Goal: Task Accomplishment & Management: Manage account settings

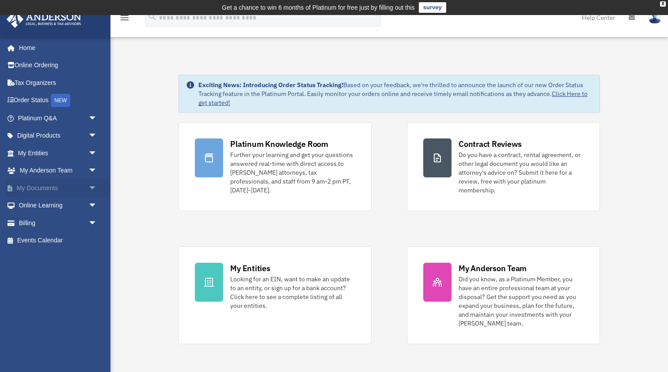
click at [56, 190] on link "My Documents arrow_drop_down" at bounding box center [58, 188] width 104 height 18
click at [89, 187] on span "arrow_drop_down" at bounding box center [97, 188] width 18 height 18
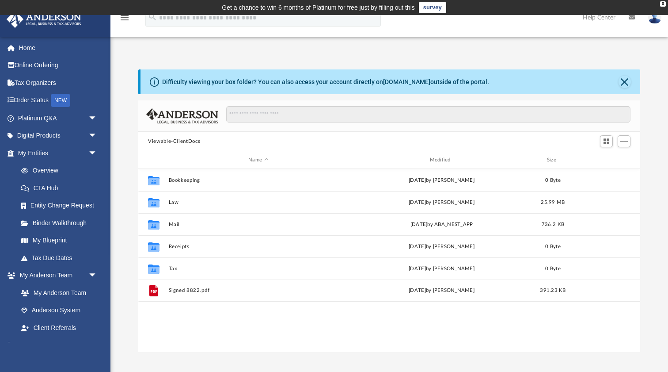
scroll to position [201, 502]
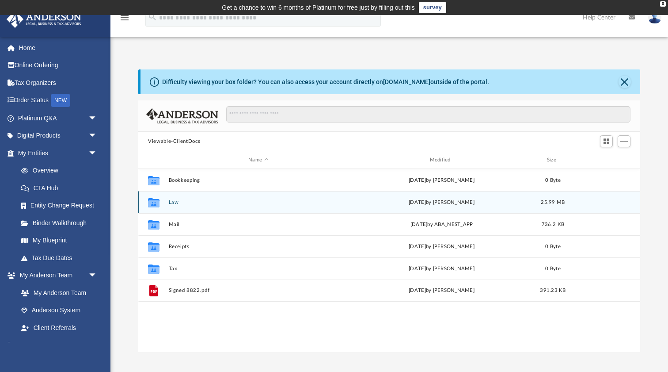
click at [184, 202] on button "Law" at bounding box center [258, 202] width 179 height 6
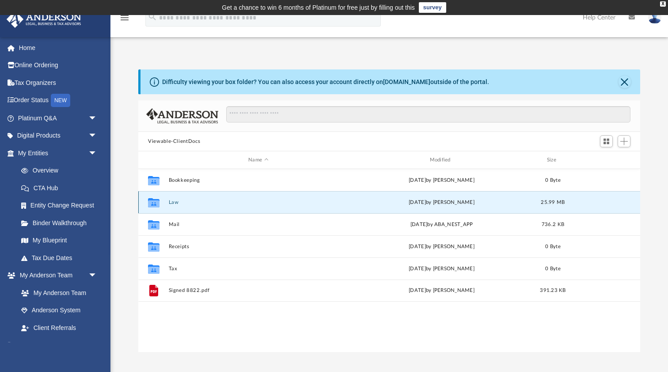
click at [184, 202] on button "Law" at bounding box center [258, 202] width 179 height 6
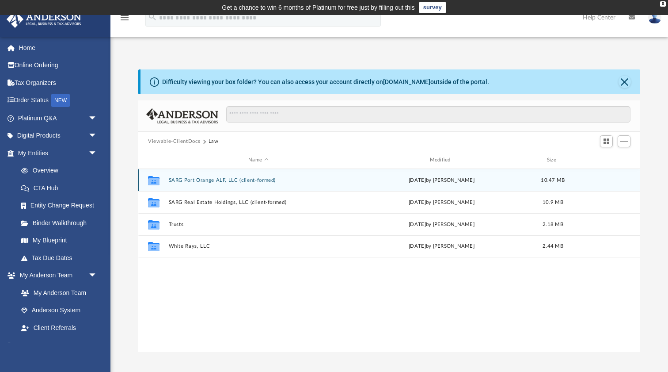
click at [244, 184] on div "Collaborated Folder SARG Port Orange ALF, LLC (client-formed) Sat Sep 27 2025 b…" at bounding box center [389, 180] width 502 height 22
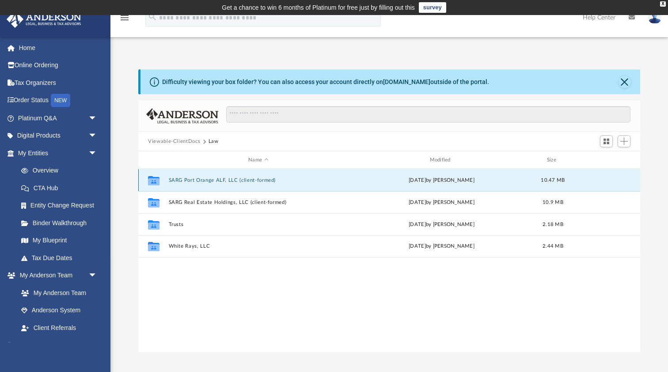
click at [262, 179] on button "SARG Port Orange ALF, LLC (client-formed)" at bounding box center [258, 180] width 179 height 6
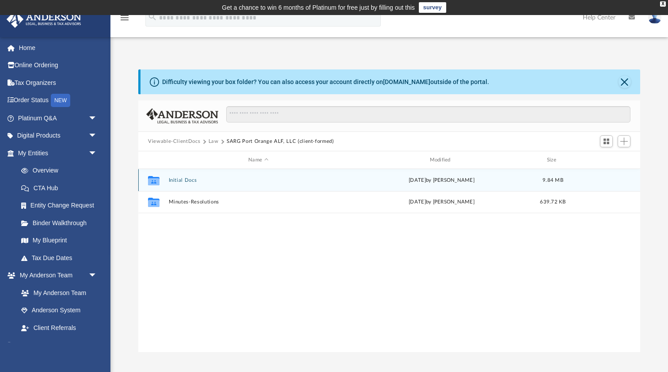
click at [191, 183] on div "Collaborated Folder Initial Docs Sat Sep 27 2025 by Laura Hundley 9.84 MB" at bounding box center [389, 180] width 502 height 22
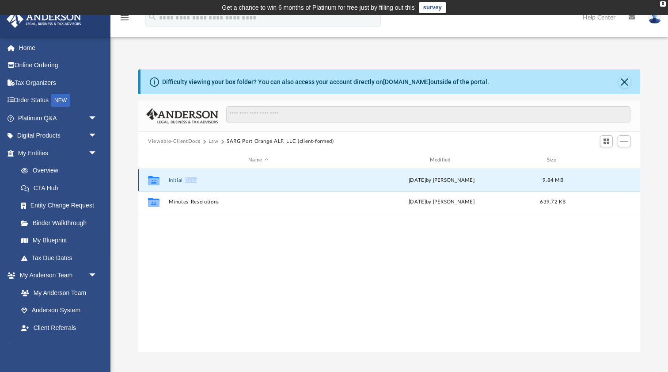
click at [191, 183] on div "Collaborated Folder Initial Docs Sat Sep 27 2025 by Laura Hundley 9.84 MB" at bounding box center [389, 180] width 502 height 22
click at [213, 142] on button "Law" at bounding box center [214, 141] width 10 height 8
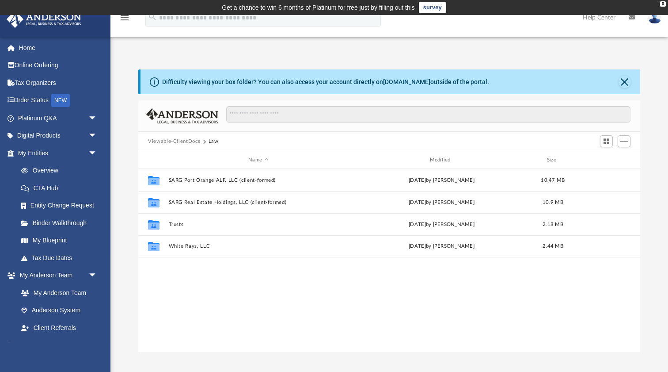
click at [185, 142] on button "Viewable-ClientDocs" at bounding box center [174, 141] width 52 height 8
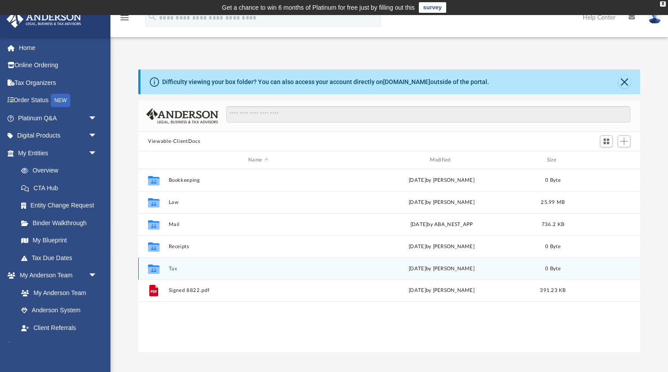
click at [206, 273] on div "Collaborated Folder Tax Tue Apr 8 2025 by Charles Rogler 0 Byte" at bounding box center [389, 268] width 502 height 22
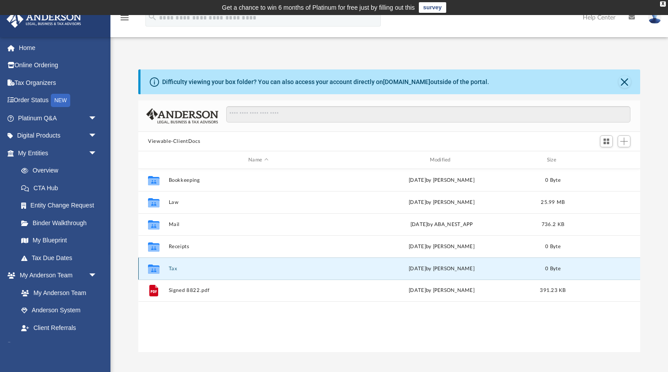
click at [206, 273] on div "Collaborated Folder Tax Tue Apr 8 2025 by Charles Rogler 0 Byte" at bounding box center [389, 268] width 502 height 22
click at [159, 269] on icon "grid" at bounding box center [153, 269] width 11 height 7
click at [173, 268] on button "Tax" at bounding box center [258, 269] width 179 height 6
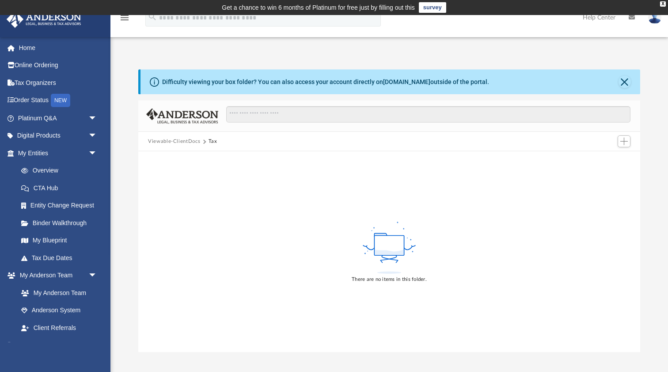
click at [193, 143] on button "Viewable-ClientDocs" at bounding box center [174, 141] width 52 height 8
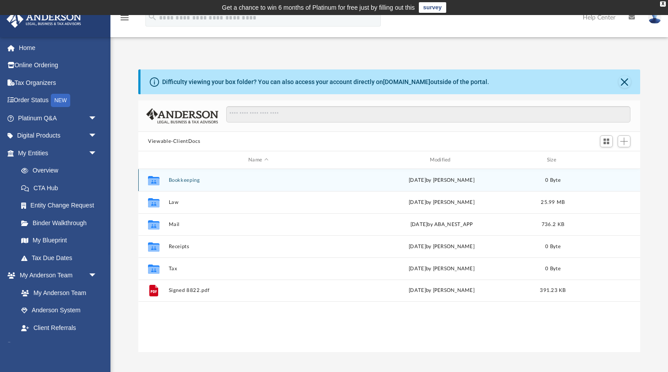
click at [196, 183] on div "Collaborated Folder Bookkeeping Tue Apr 8 2025 by Charles Rogler 0 Byte" at bounding box center [389, 180] width 502 height 22
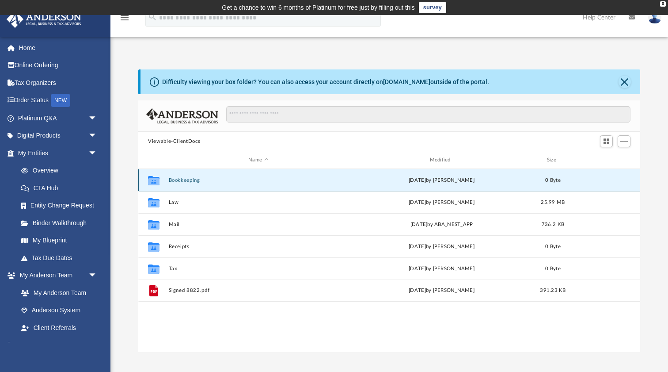
click at [196, 183] on div "Collaborated Folder Bookkeeping Tue Apr 8 2025 by Charles Rogler 0 Byte" at bounding box center [389, 180] width 502 height 22
click at [184, 178] on button "Bookkeeping" at bounding box center [258, 180] width 179 height 6
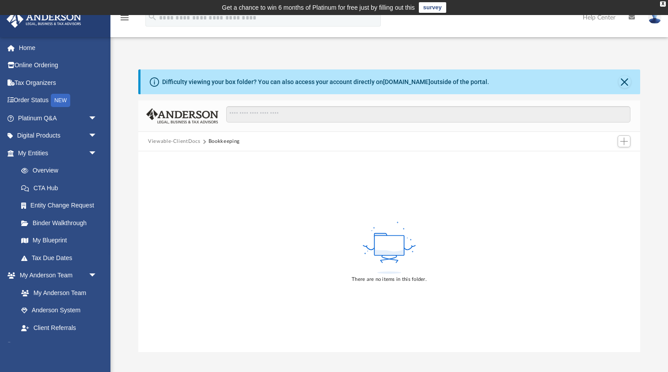
click at [192, 143] on button "Viewable-ClientDocs" at bounding box center [174, 141] width 52 height 8
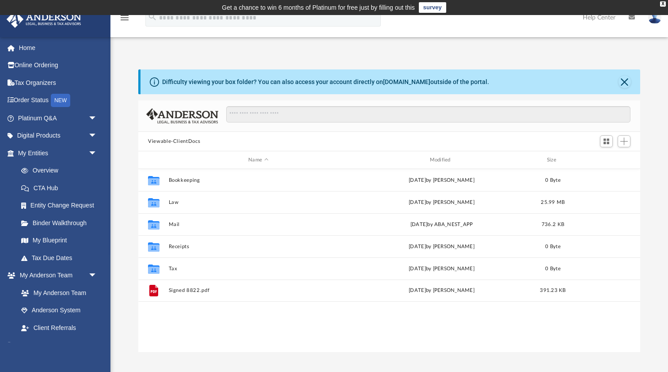
scroll to position [0, 0]
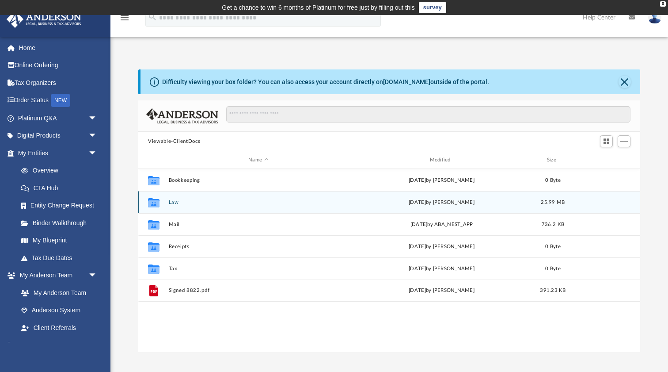
click at [168, 207] on div "Collaborated Folder Law Sat Sep 27 2025 by Laura Hundley 25.99 MB" at bounding box center [389, 202] width 502 height 22
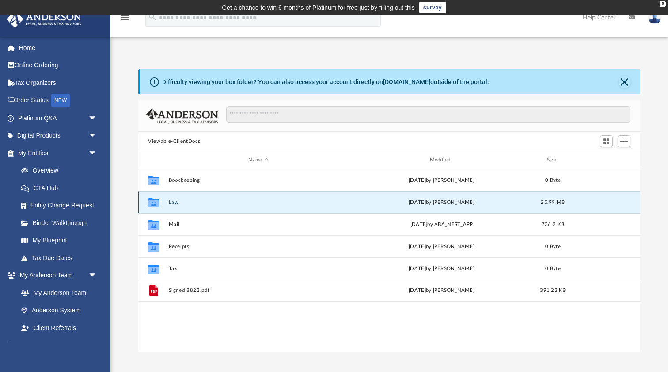
click at [168, 207] on div "Collaborated Folder Law Sat Sep 27 2025 by Laura Hundley 25.99 MB" at bounding box center [389, 202] width 502 height 22
click at [155, 203] on icon "grid" at bounding box center [153, 202] width 11 height 9
click at [172, 202] on button "Law" at bounding box center [258, 202] width 179 height 6
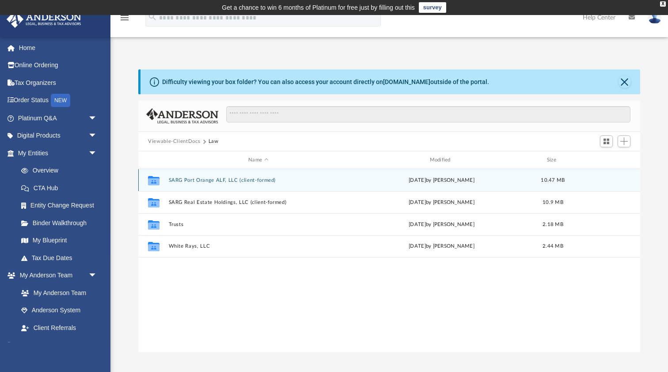
click at [228, 181] on button "SARG Port Orange ALF, LLC (client-formed)" at bounding box center [258, 180] width 179 height 6
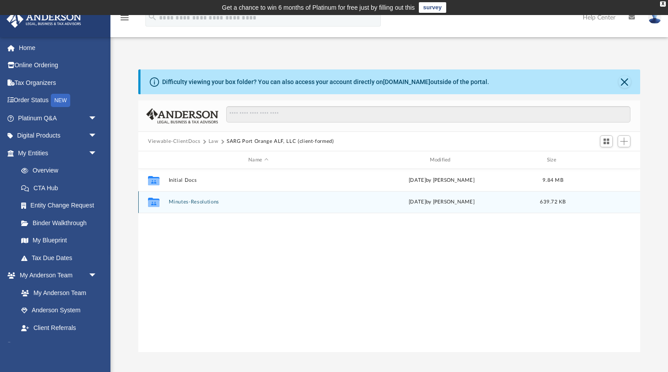
click at [208, 199] on button "Minutes-Resolutions" at bounding box center [258, 202] width 179 height 6
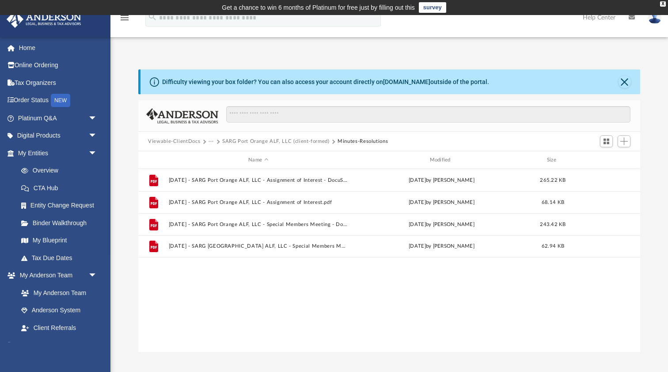
click at [192, 142] on button "Viewable-ClientDocs" at bounding box center [174, 141] width 52 height 8
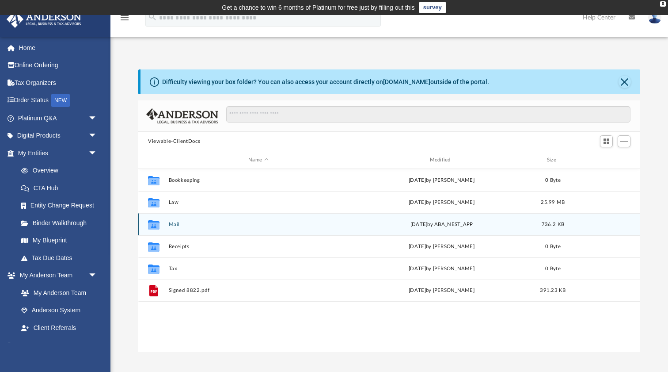
click at [181, 222] on button "Mail" at bounding box center [258, 224] width 179 height 6
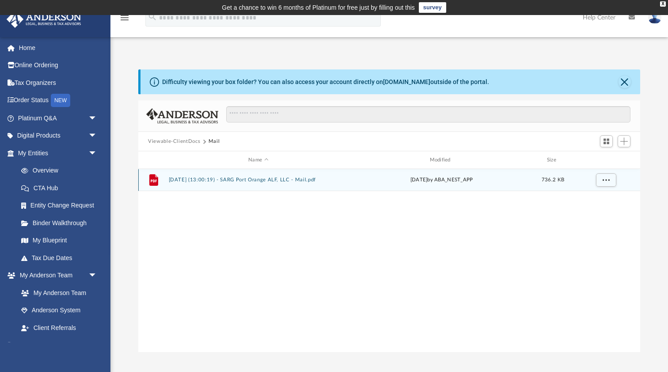
click at [252, 179] on button "2025.09.12 (13:00:19) - SARG Port Orange ALF, LLC - Mail.pdf" at bounding box center [258, 180] width 179 height 6
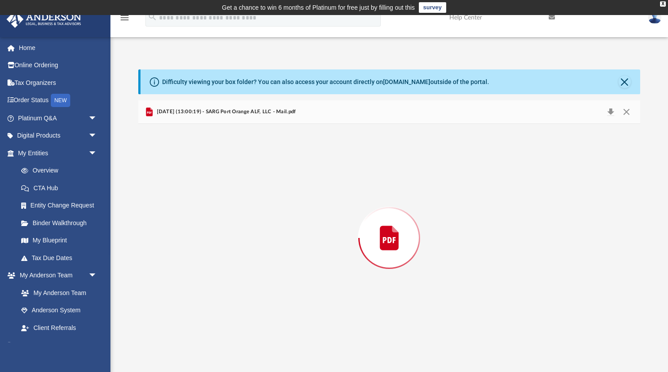
click at [252, 179] on div "Preview" at bounding box center [389, 238] width 502 height 228
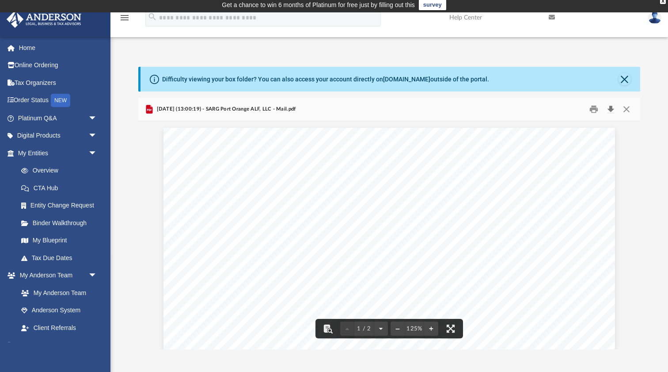
scroll to position [0, 0]
click at [628, 109] on button "Close" at bounding box center [627, 110] width 16 height 14
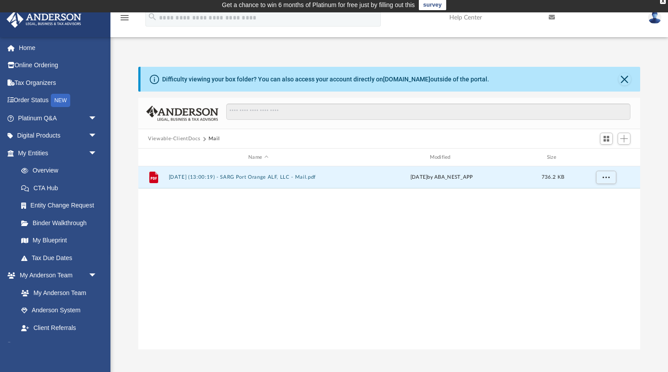
click at [192, 139] on button "Viewable-ClientDocs" at bounding box center [174, 139] width 52 height 8
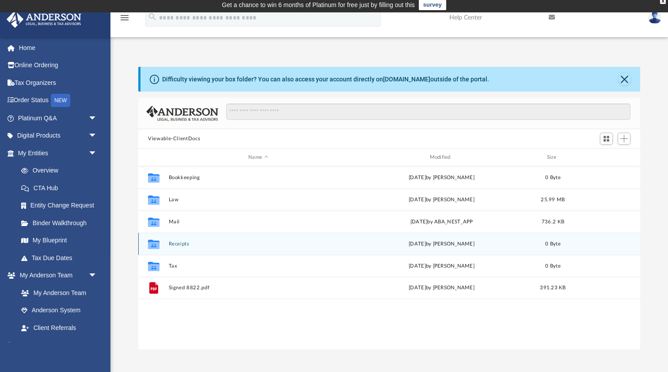
click at [221, 244] on button "Receipts" at bounding box center [258, 244] width 179 height 6
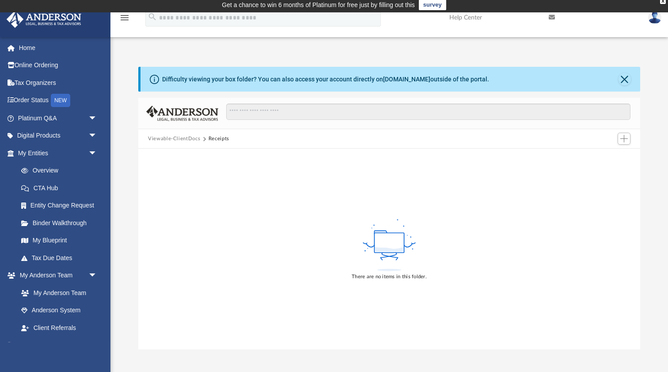
click at [194, 144] on div "Viewable-ClientDocs Receipts" at bounding box center [389, 138] width 502 height 19
click at [192, 141] on button "Viewable-ClientDocs" at bounding box center [174, 139] width 52 height 8
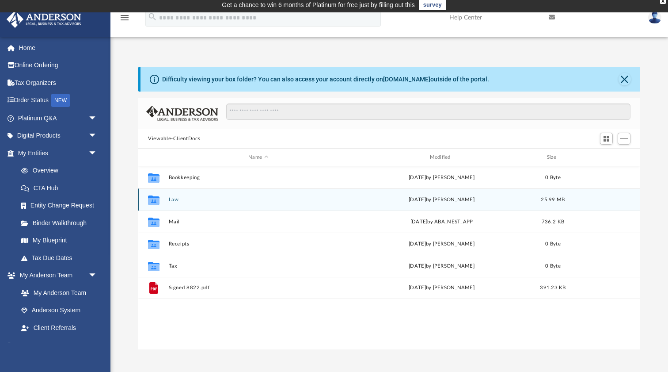
scroll to position [201, 502]
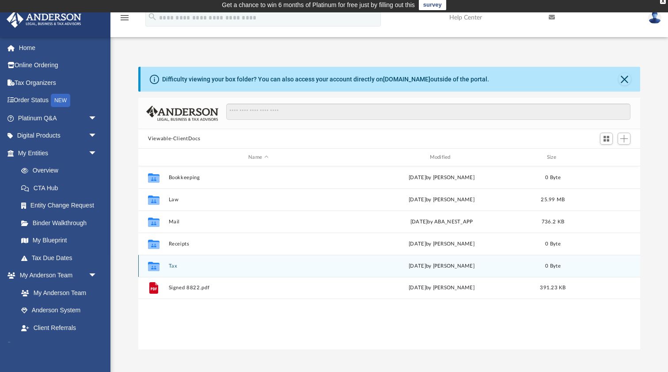
click at [179, 267] on button "Tax" at bounding box center [258, 266] width 179 height 6
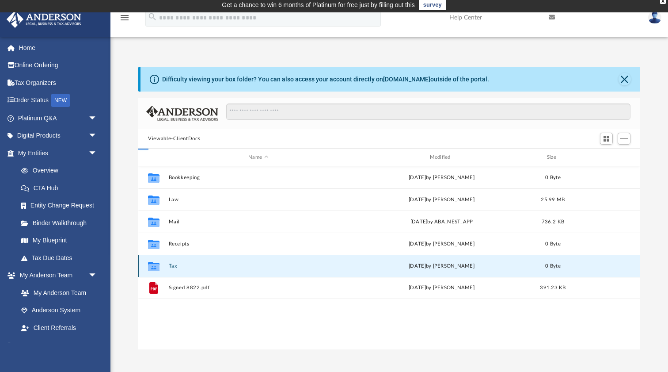
click at [179, 267] on button "Tax" at bounding box center [258, 266] width 179 height 6
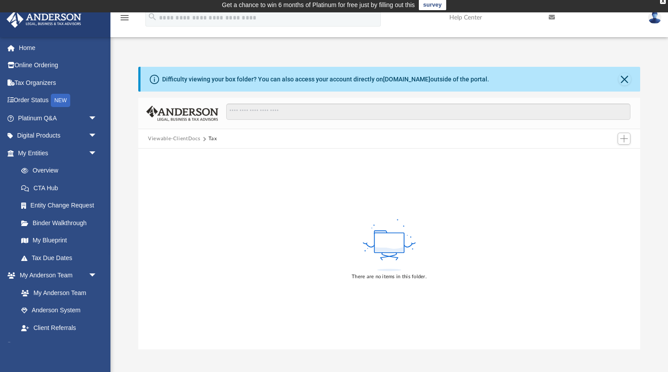
click at [187, 140] on button "Viewable-ClientDocs" at bounding box center [174, 139] width 52 height 8
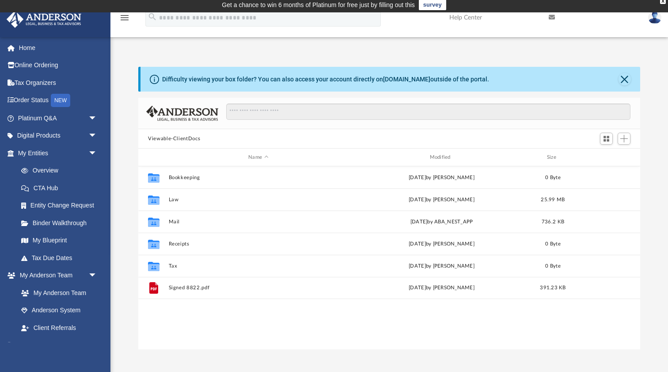
scroll to position [0, 0]
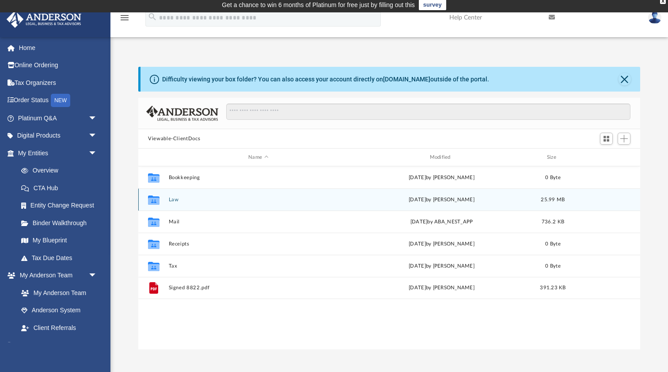
click at [213, 195] on div "Collaborated Folder Law Sat Sep 27 2025 by Laura Hundley 25.99 MB" at bounding box center [389, 199] width 502 height 22
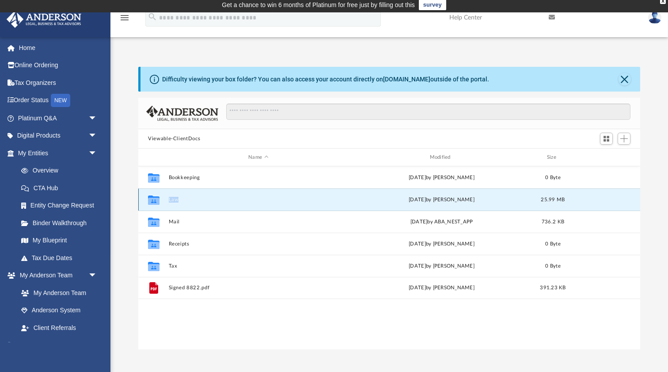
click at [213, 195] on div "Collaborated Folder Law Sat Sep 27 2025 by Laura Hundley 25.99 MB" at bounding box center [389, 199] width 502 height 22
click at [169, 195] on div "Collaborated Folder Law Sat Sep 27 2025 by Laura Hundley 25.99 MB" at bounding box center [389, 199] width 502 height 22
click at [176, 200] on button "Law" at bounding box center [258, 200] width 179 height 6
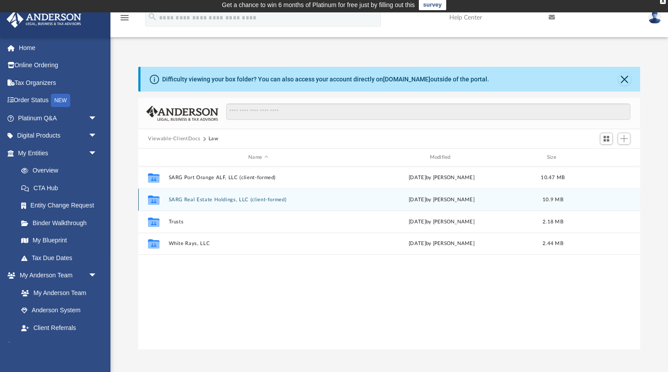
click at [256, 201] on button "SARG Real Estate Holdings, LLC (client-formed)" at bounding box center [258, 200] width 179 height 6
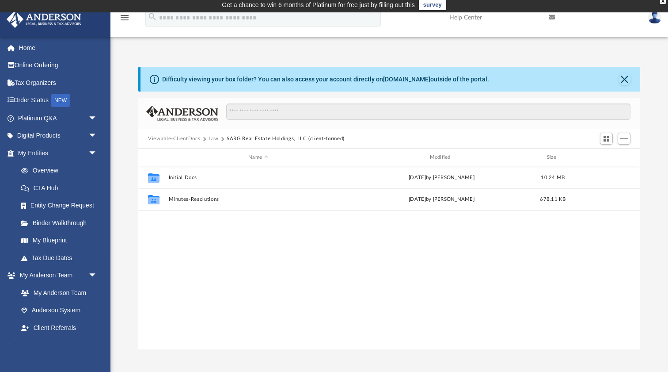
click at [241, 141] on button "SARG Real Estate Holdings, LLC (client-formed)" at bounding box center [286, 139] width 118 height 8
click at [213, 141] on button "Law" at bounding box center [214, 139] width 10 height 8
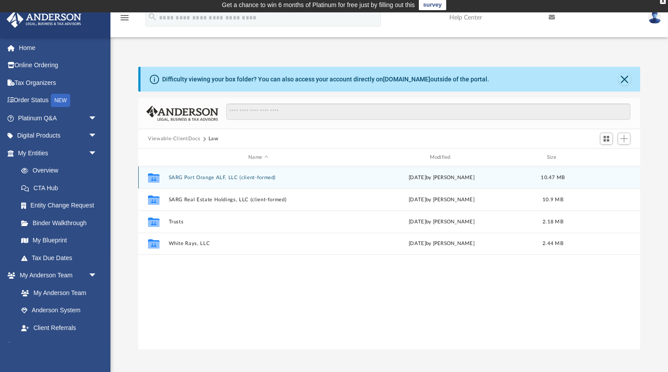
click at [208, 181] on div "Collaborated Folder SARG Port Orange ALF, LLC (client-formed) Sat Sep 27 2025 b…" at bounding box center [389, 177] width 502 height 22
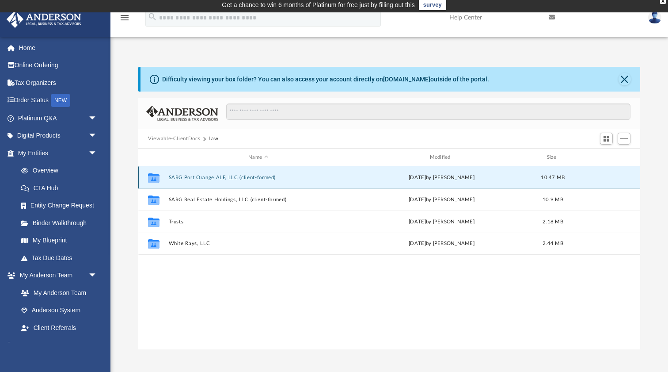
click at [192, 176] on button "SARG Port Orange ALF, LLC (client-formed)" at bounding box center [258, 178] width 179 height 6
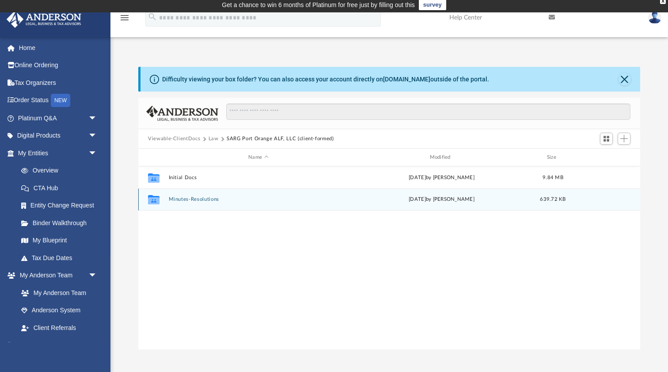
click at [209, 198] on button "Minutes-Resolutions" at bounding box center [258, 199] width 179 height 6
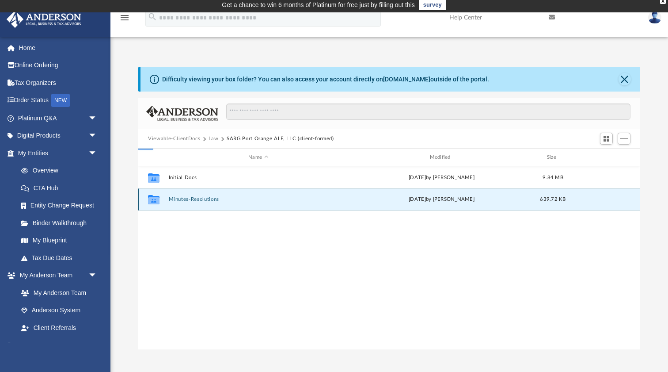
click at [209, 198] on button "Minutes-Resolutions" at bounding box center [258, 199] width 179 height 6
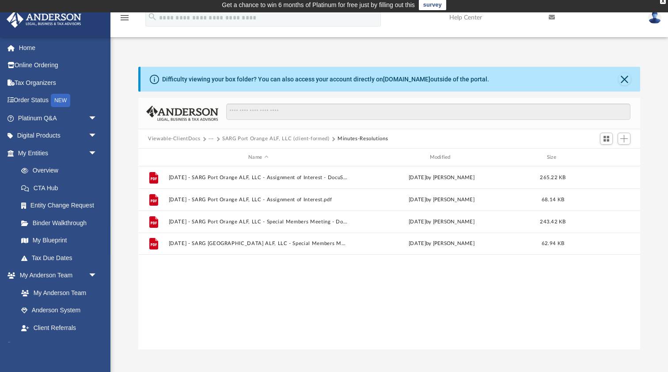
click at [248, 139] on button "SARG Port Orange ALF, LLC (client-formed)" at bounding box center [275, 139] width 107 height 8
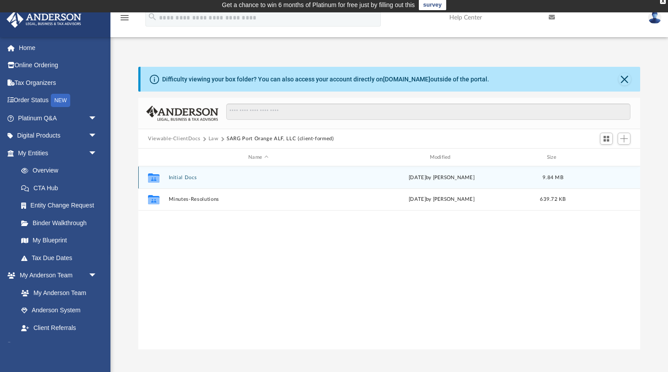
click at [184, 177] on button "Initial Docs" at bounding box center [258, 178] width 179 height 6
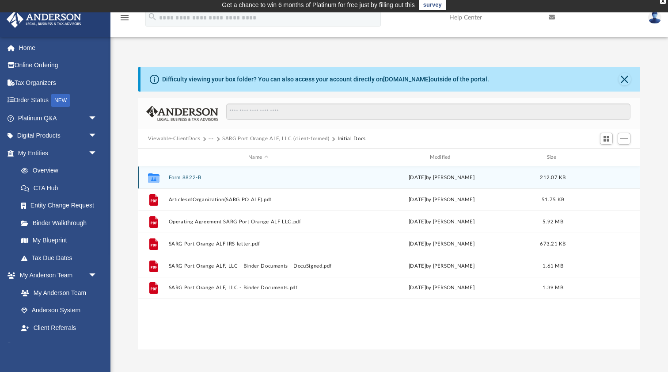
click at [186, 177] on button "Form 8822-B" at bounding box center [258, 178] width 179 height 6
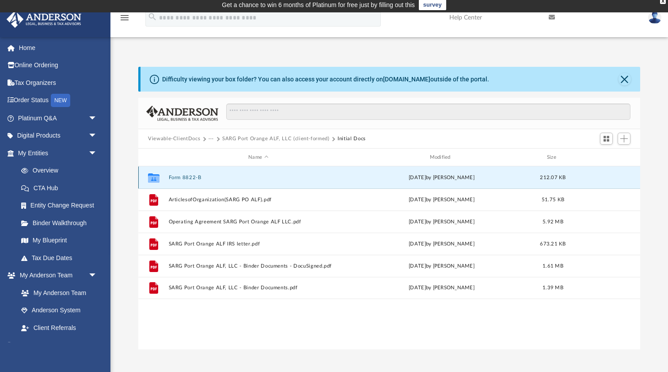
click at [186, 177] on button "Form 8822-B" at bounding box center [258, 178] width 179 height 6
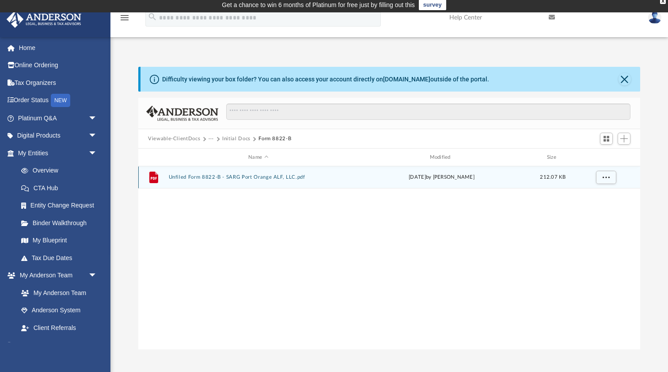
click at [257, 176] on button "Unfiled Form 8822-B - SARG Port Orange ALF, LLC.pdf" at bounding box center [258, 177] width 179 height 6
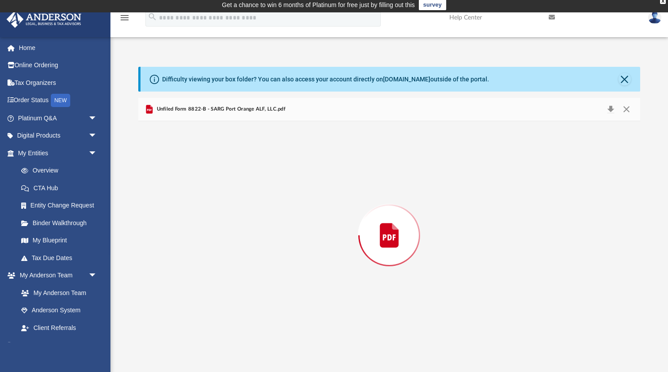
click at [257, 176] on div "Preview" at bounding box center [389, 235] width 502 height 228
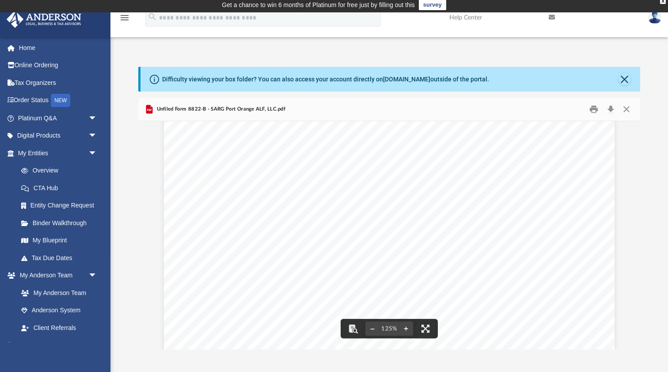
scroll to position [305, 0]
click at [598, 110] on button "Print" at bounding box center [595, 110] width 18 height 14
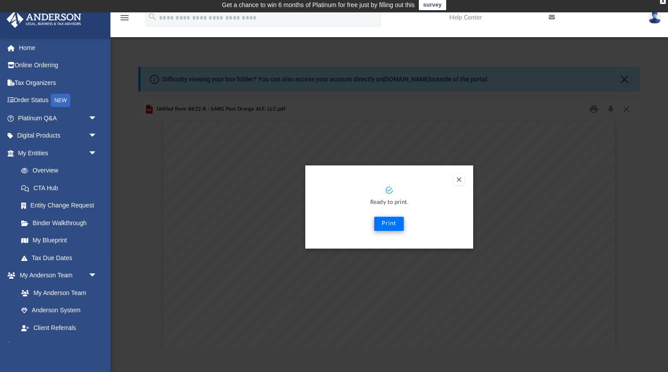
click at [389, 227] on button "Print" at bounding box center [389, 224] width 30 height 14
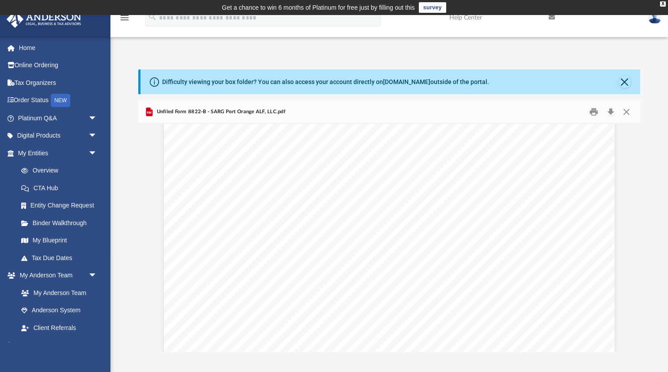
scroll to position [0, 0]
click at [623, 79] on button "Close" at bounding box center [625, 82] width 12 height 12
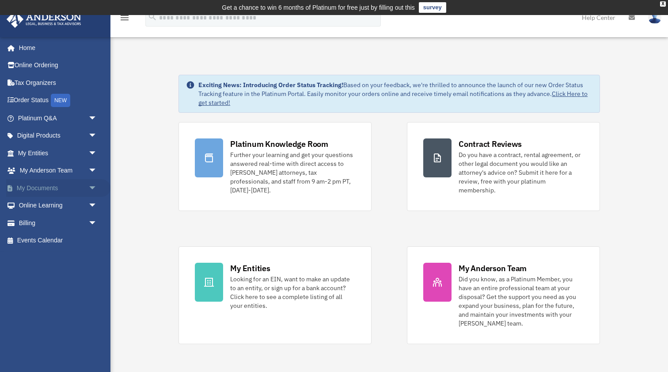
click at [72, 190] on link "My Documents arrow_drop_down" at bounding box center [58, 188] width 104 height 18
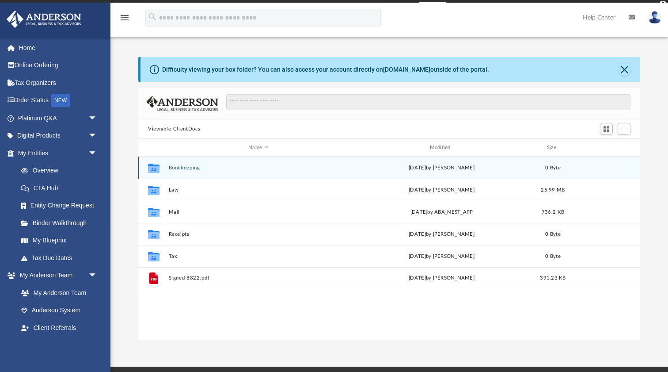
scroll to position [0, 0]
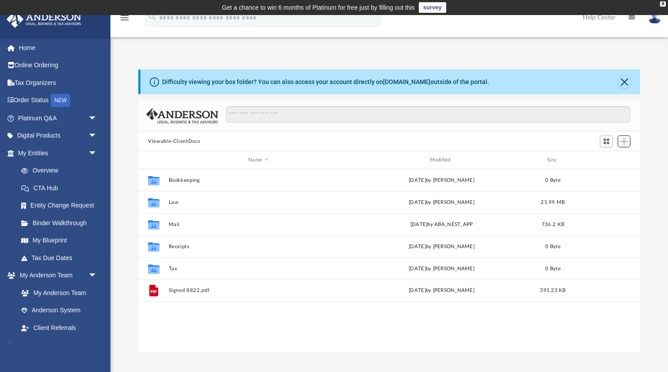
click at [625, 142] on span "Add" at bounding box center [625, 141] width 8 height 8
click at [606, 164] on ul "Upload New Folder" at bounding box center [611, 168] width 38 height 38
click at [605, 159] on li "Upload" at bounding box center [612, 158] width 28 height 9
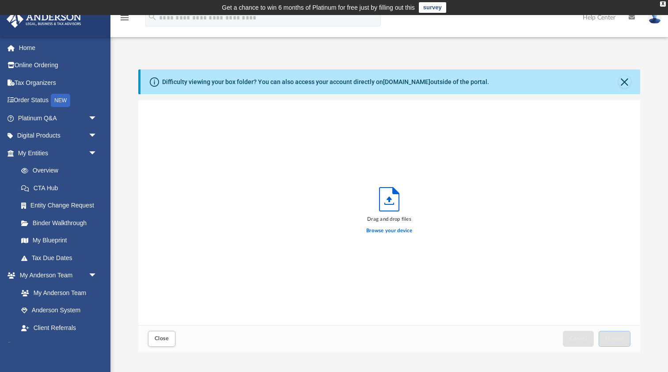
scroll to position [224, 502]
click at [387, 210] on icon "Upload" at bounding box center [389, 198] width 19 height 23
click at [386, 233] on label "Browse your device" at bounding box center [389, 231] width 46 height 8
click at [0, 0] on input "Browse your device" at bounding box center [0, 0] width 0 height 0
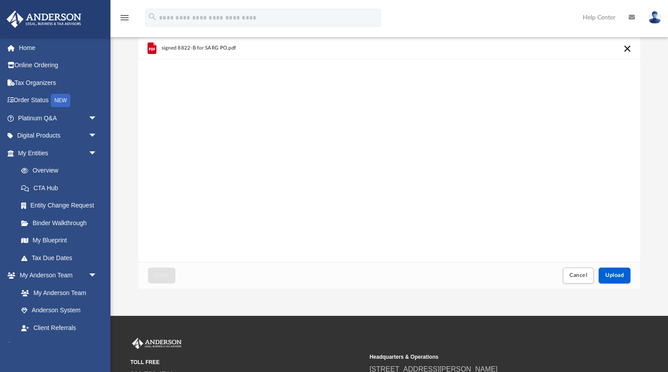
scroll to position [98, 0]
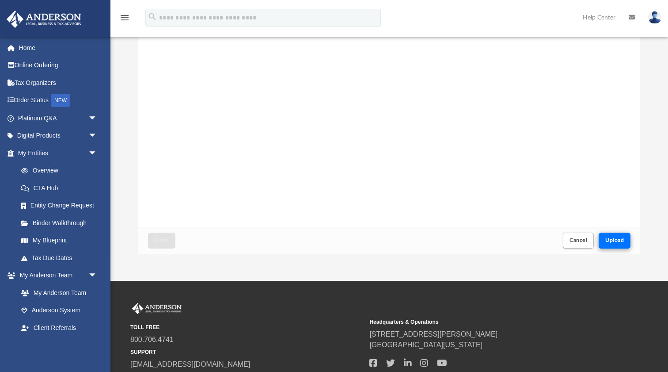
click at [619, 245] on button "Upload" at bounding box center [615, 239] width 32 height 15
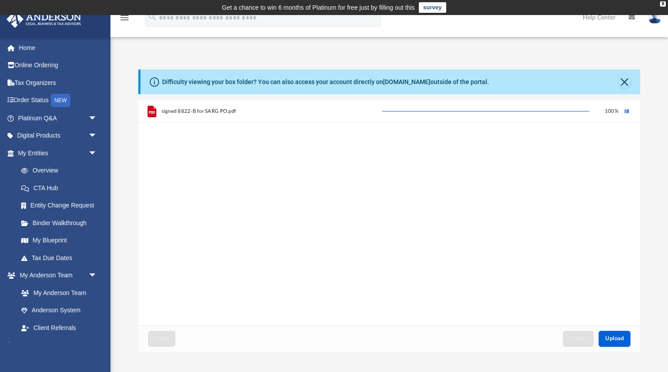
scroll to position [0, 0]
